Goal: Check status: Check status

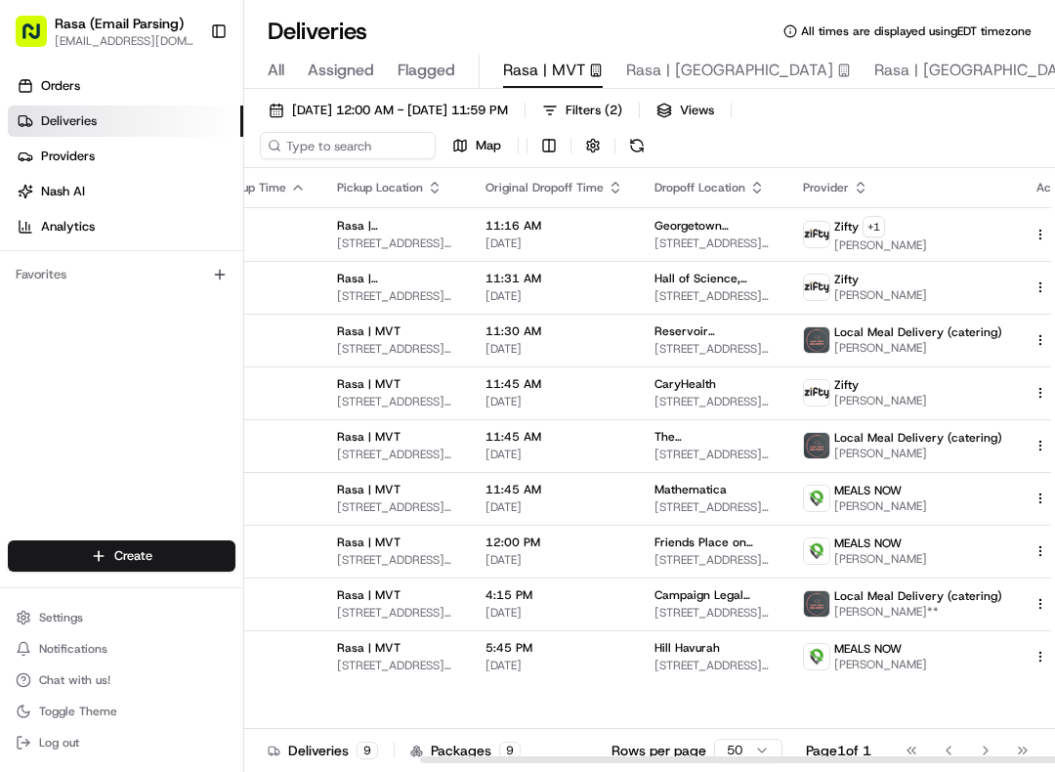
scroll to position [0, 223]
click at [1052, 224] on button at bounding box center [1063, 234] width 23 height 23
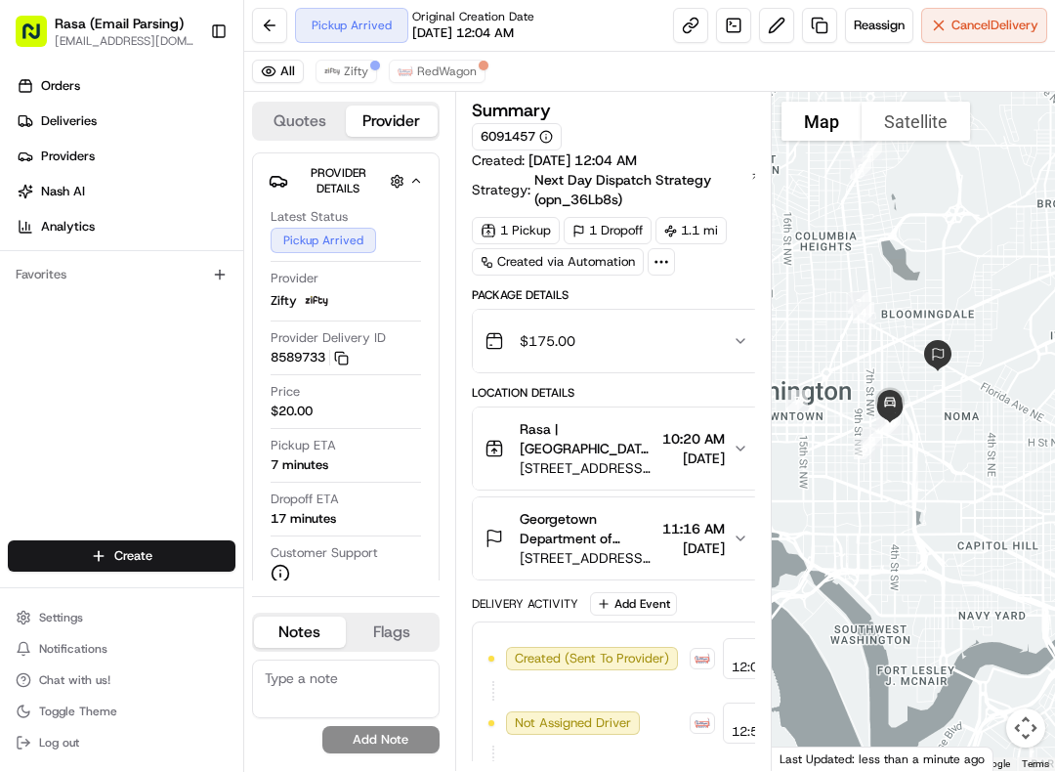
click at [248, 13] on div "Pickup Arrived Original Creation Date [DATE] 12:04 AM Reassign Cancel Delivery" at bounding box center [649, 26] width 811 height 52
click at [269, 19] on button at bounding box center [269, 25] width 35 height 35
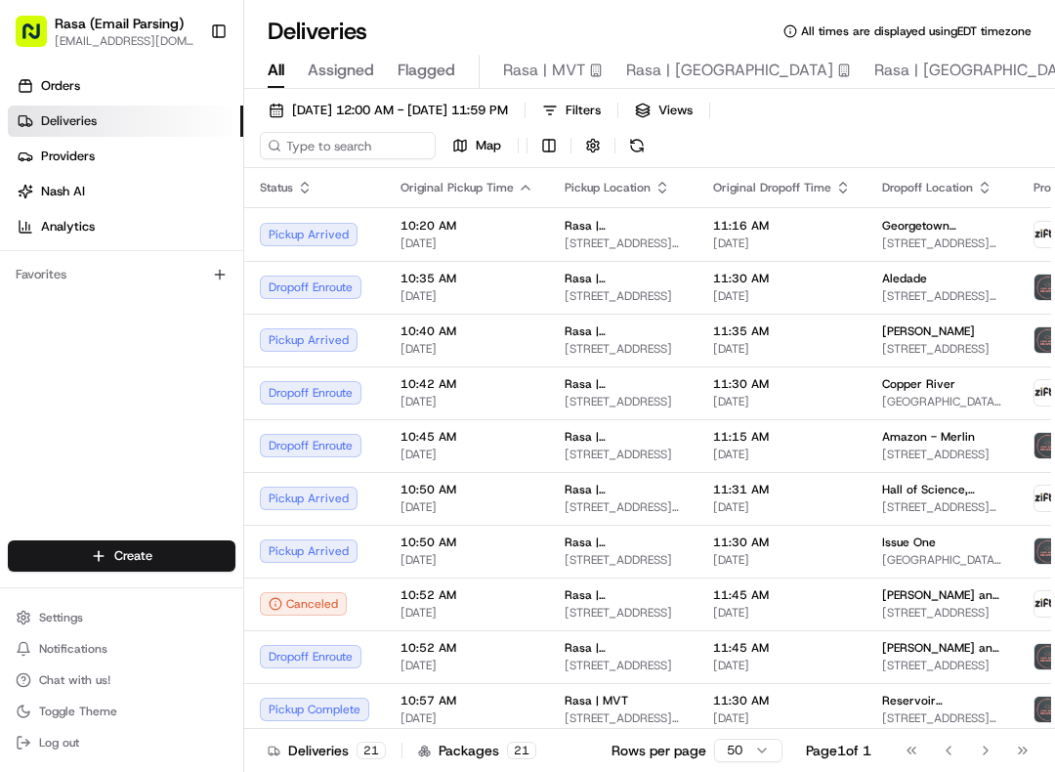
click at [582, 55] on button "Rasa | MVT" at bounding box center [553, 71] width 100 height 33
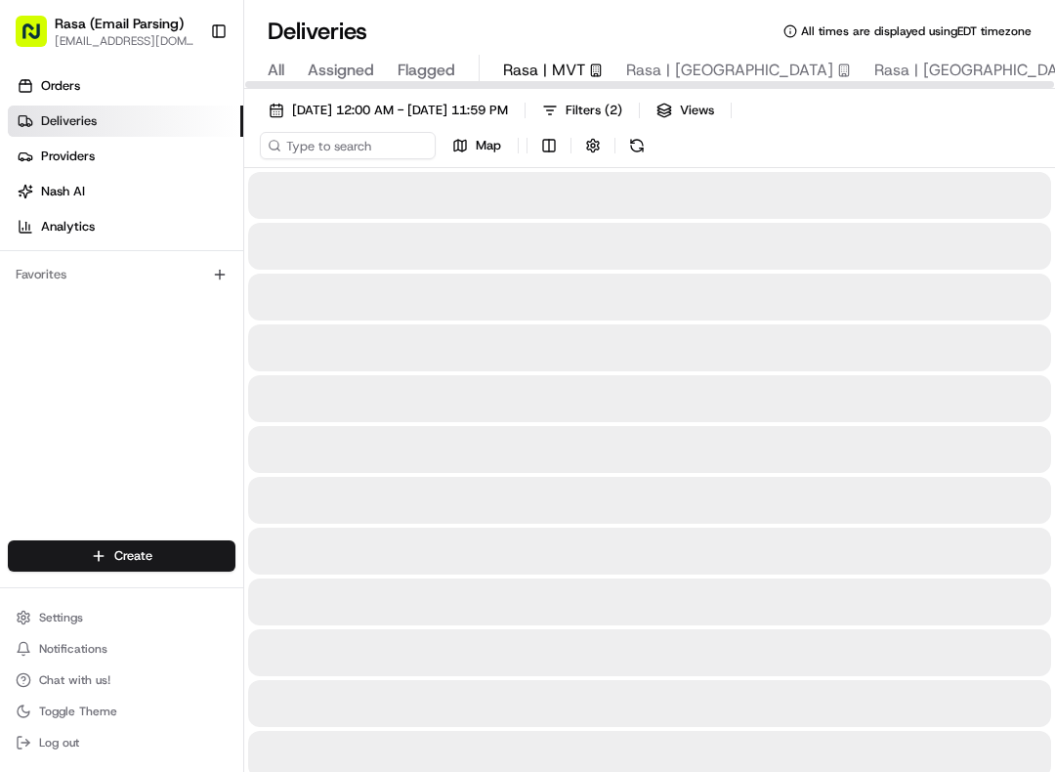
click at [568, 63] on span "Rasa | MVT" at bounding box center [544, 70] width 82 height 23
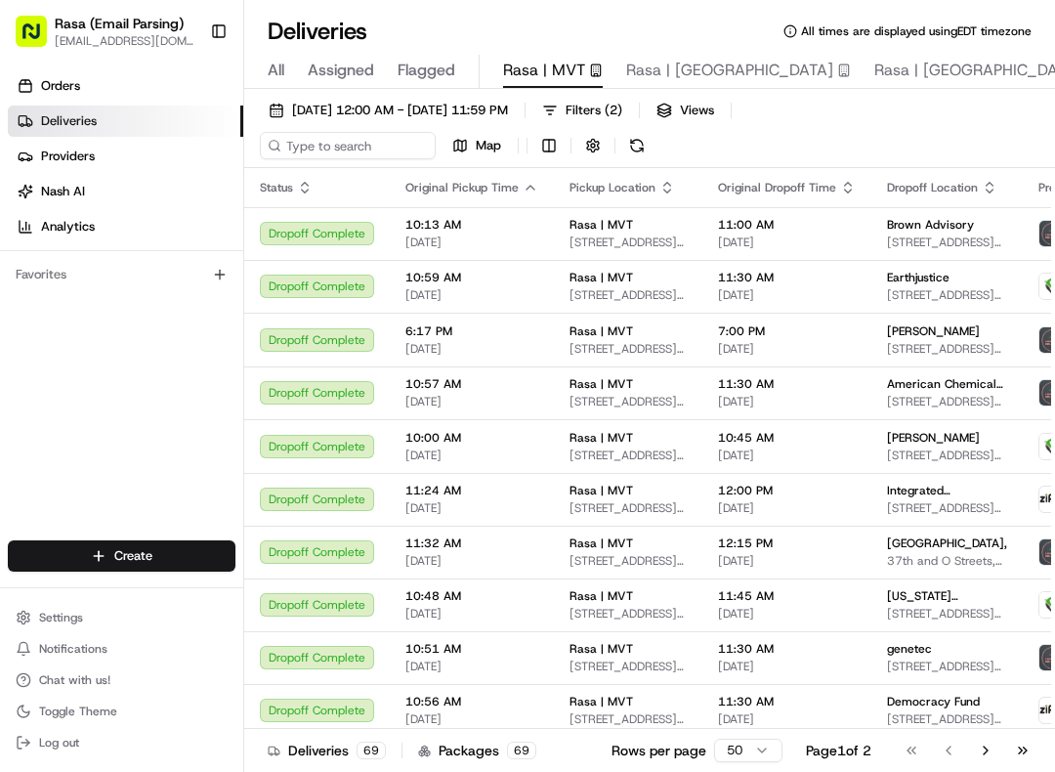
click at [467, 99] on button "[DATE] 12:00 AM - [DATE] 11:59 PM" at bounding box center [388, 110] width 257 height 27
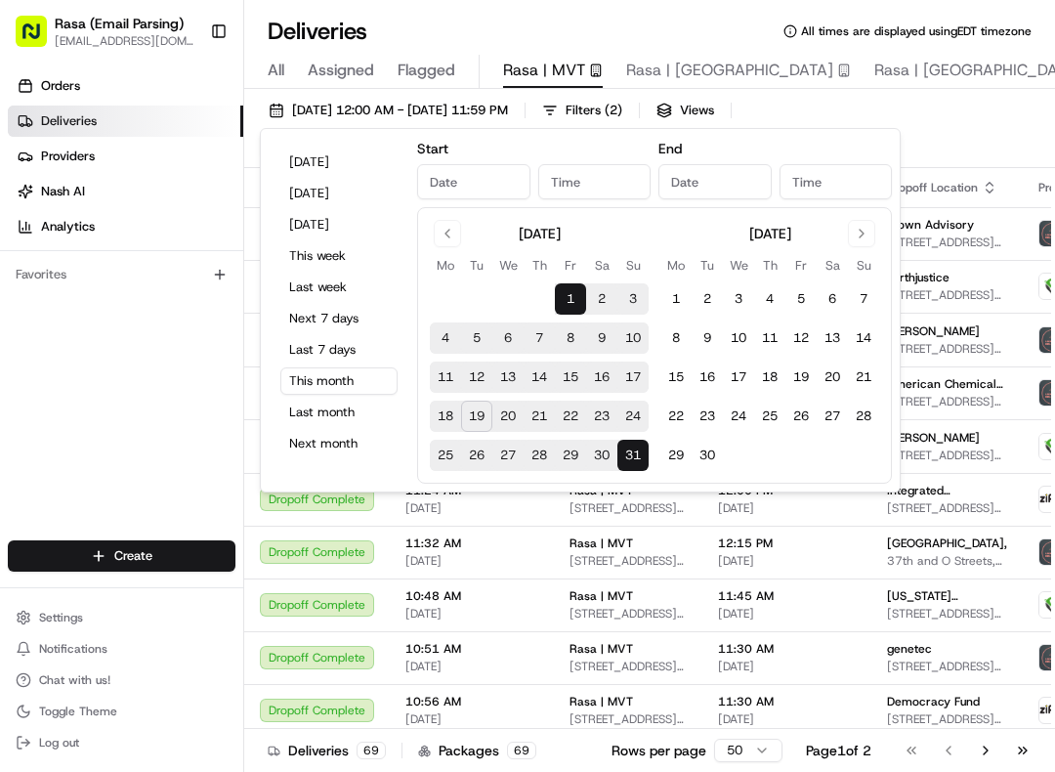
type input "[DATE]"
type input "12:00 AM"
type input "[DATE]"
type input "11:59 PM"
click at [466, 98] on button "[DATE] 12:00 AM - [DATE] 11:59 PM" at bounding box center [388, 110] width 257 height 27
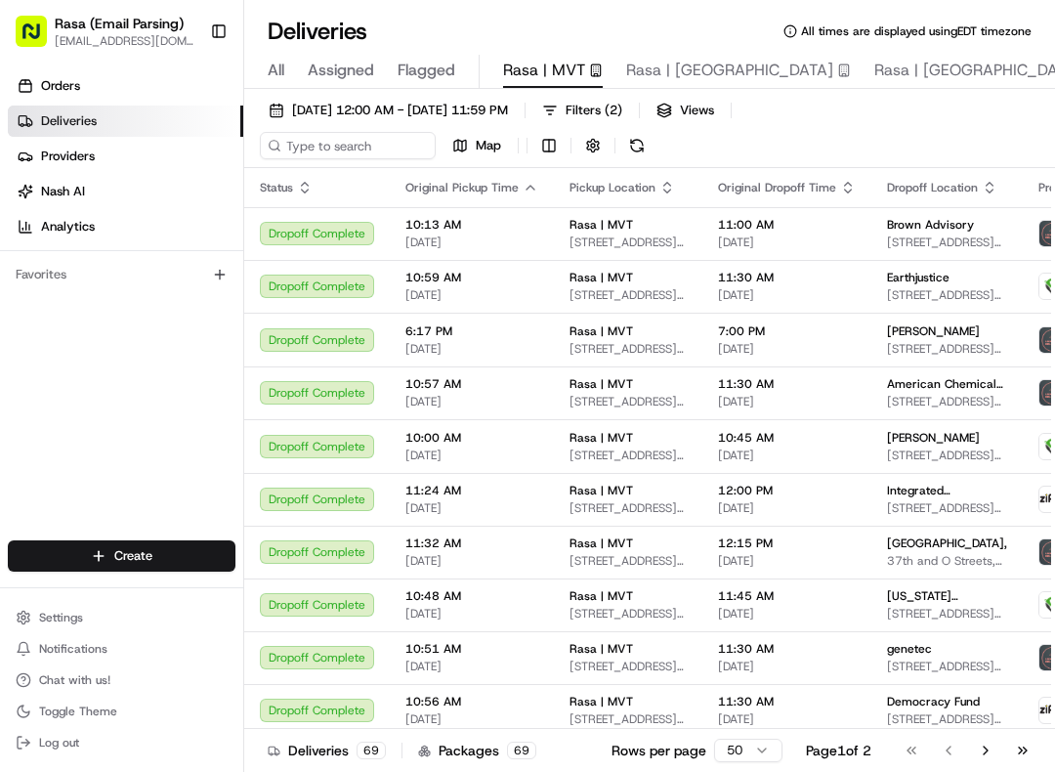
click at [546, 64] on span "Rasa | MVT" at bounding box center [544, 70] width 82 height 23
click at [508, 118] on span "[DATE] 12:00 AM - [DATE] 11:59 PM" at bounding box center [400, 111] width 216 height 18
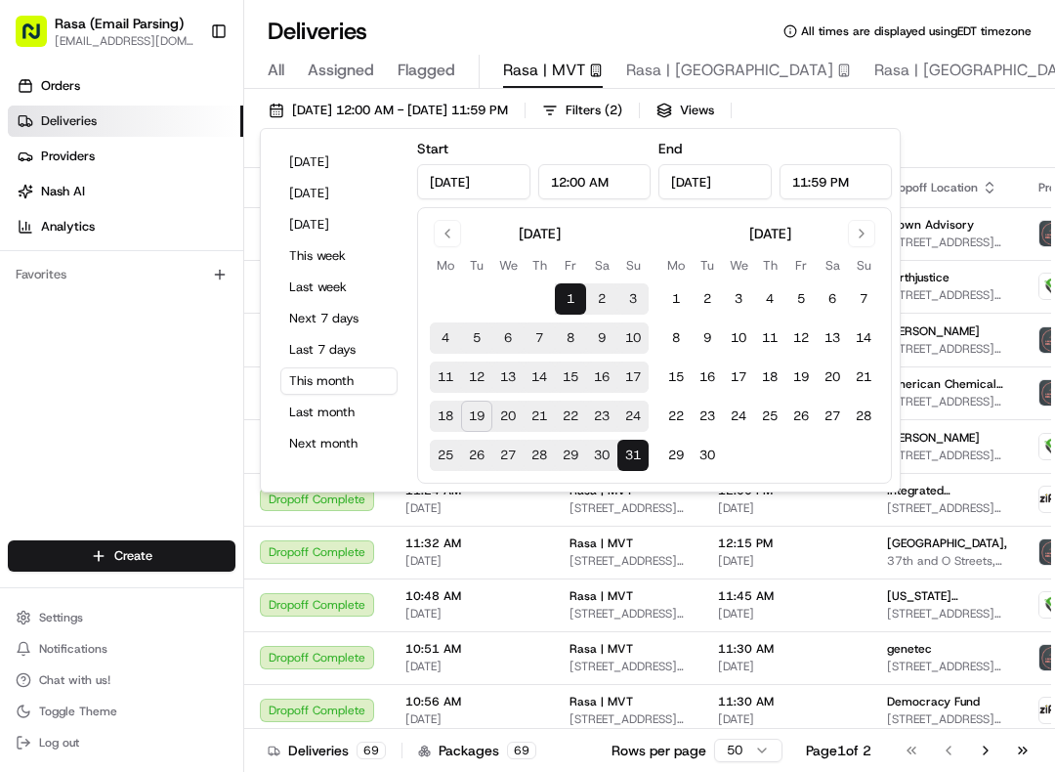
click at [481, 412] on button "19" at bounding box center [476, 416] width 31 height 31
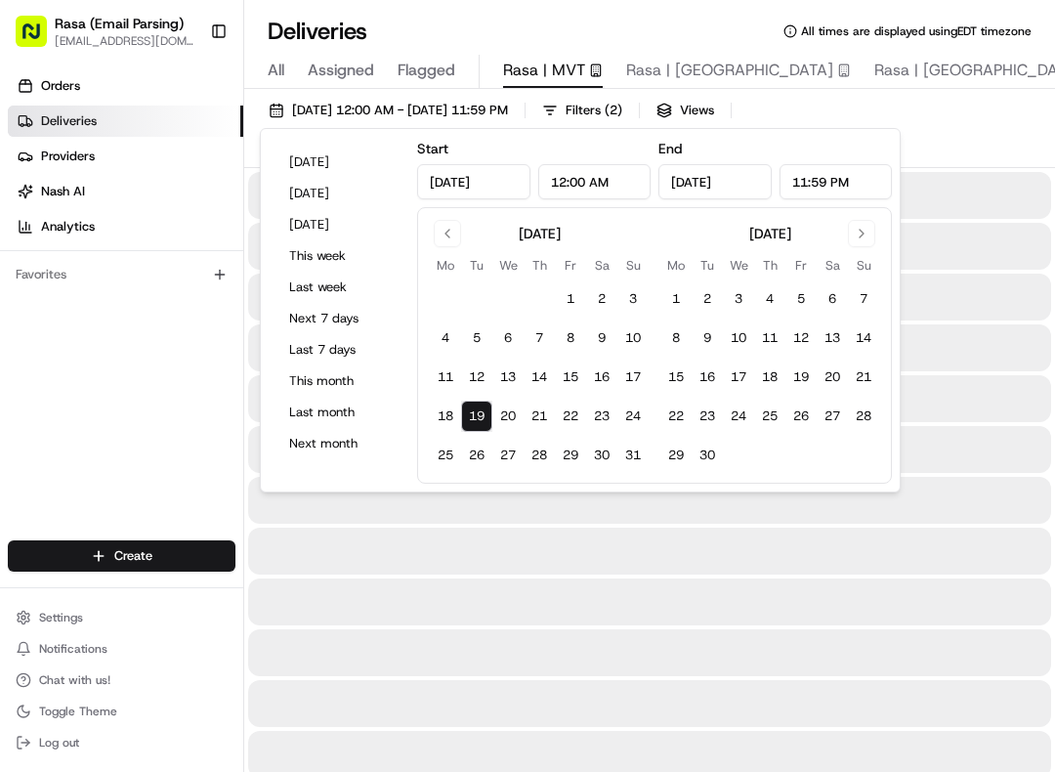
type input "[DATE]"
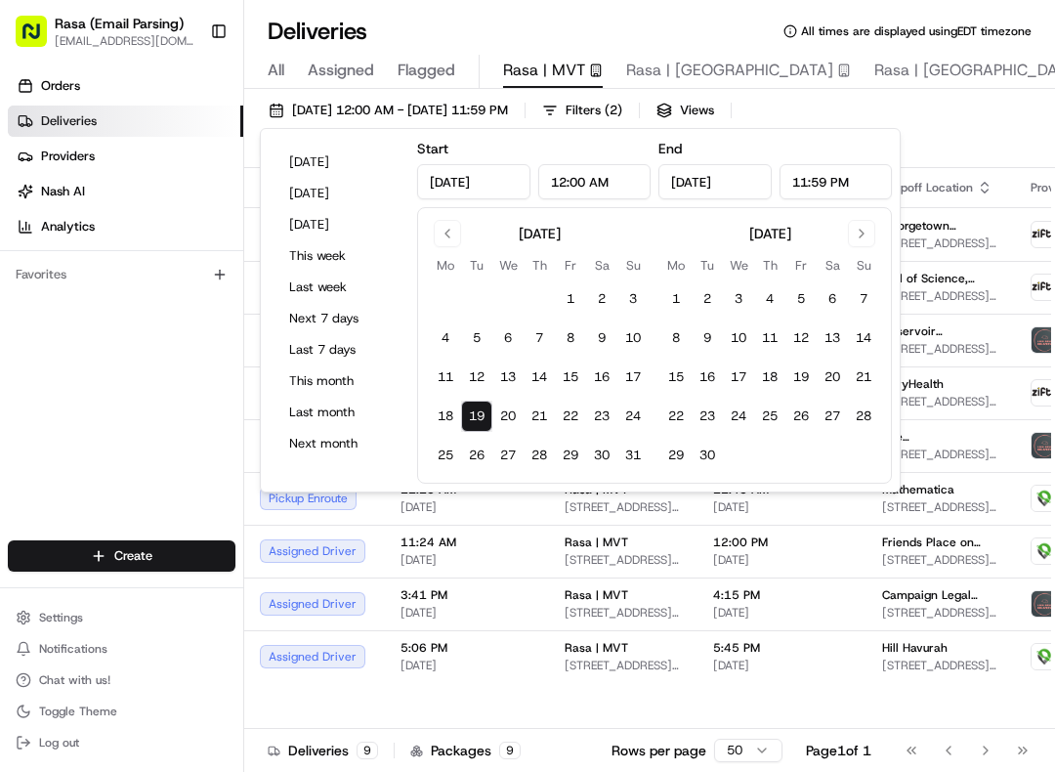
click at [582, 646] on span "Rasa | MVT" at bounding box center [597, 648] width 64 height 16
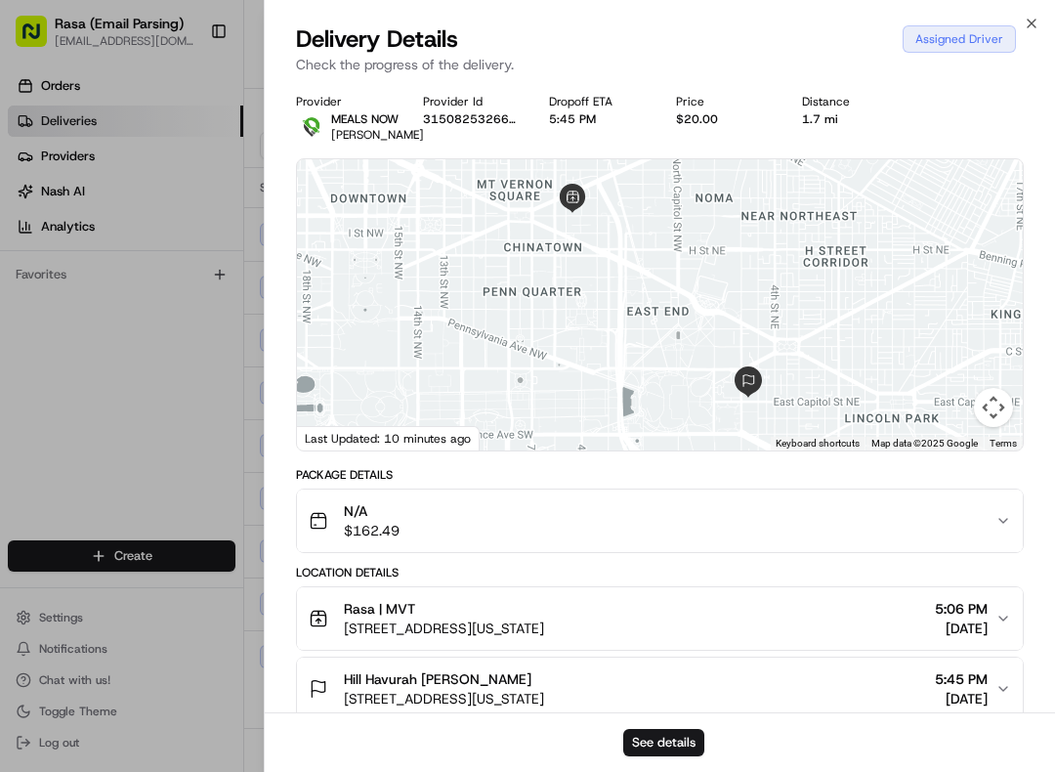
click at [251, 407] on div at bounding box center [527, 386] width 1055 height 772
